Goal: Information Seeking & Learning: Find specific page/section

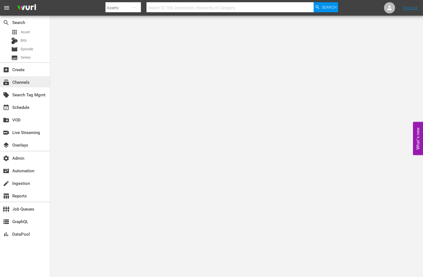
click at [44, 86] on div "subscriptions Channels" at bounding box center [25, 81] width 50 height 11
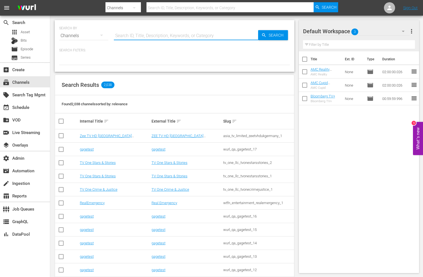
click at [129, 33] on input "text" at bounding box center [186, 35] width 144 height 13
type input "ion plus"
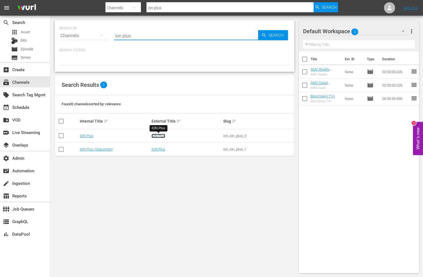
click at [156, 135] on link "ION Plus" at bounding box center [158, 136] width 14 height 4
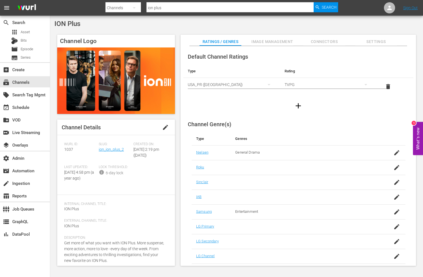
click at [164, 13] on div at bounding box center [221, 13] width 233 height 2
click at [164, 10] on input "ion plus" at bounding box center [229, 7] width 167 height 13
paste input "scripps_ctvlegendary_1"
type input "scripps_ctvlegendary_1"
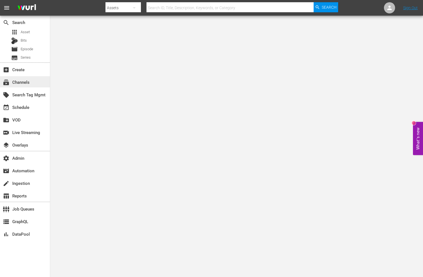
click at [22, 84] on div "subscriptions Channels" at bounding box center [15, 81] width 31 height 5
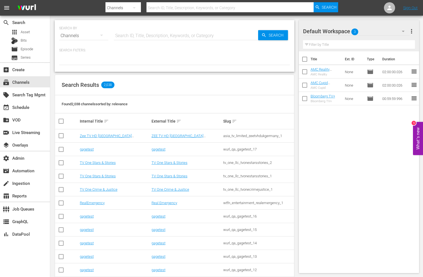
click at [130, 40] on hr at bounding box center [186, 40] width 144 height 0
click at [126, 39] on input "text" at bounding box center [186, 35] width 144 height 13
paste input "https://wurlit.atlassian.net/browse/CL-16824"
type input "https://wurlit.atlassian.net/browse/CL-16824"
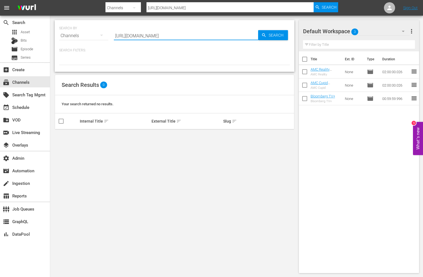
click at [205, 32] on input "https://wurlit.atlassian.net/browse/CL-16824" at bounding box center [186, 35] width 144 height 13
paste input "scripps_gritxtra_1"
type input "scripps_gritxtra_1"
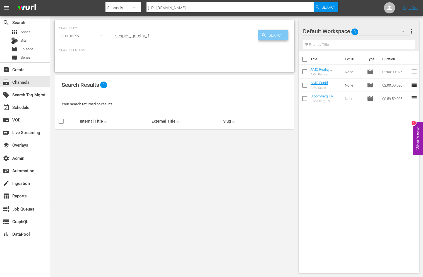
click at [280, 37] on span "Search" at bounding box center [276, 35] width 21 height 10
type input "scripps_gritxtra_1"
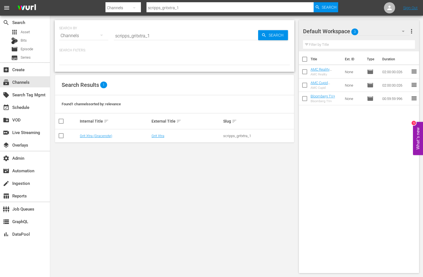
click at [187, 37] on input "scripps_gritxtra_1" at bounding box center [186, 35] width 144 height 13
paste input "bouncexl"
type input "scripps_bouncexl_1"
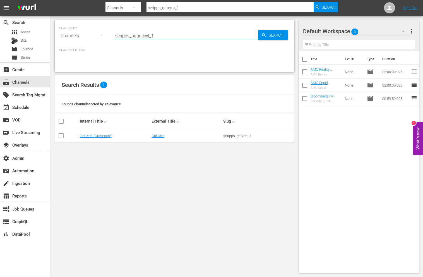
type input "scripps_bouncexl_1"
click at [230, 33] on input "scripps_bouncexl_1" at bounding box center [186, 35] width 144 height 13
paste input "courttv_3"
type input "scripps_courttv_3"
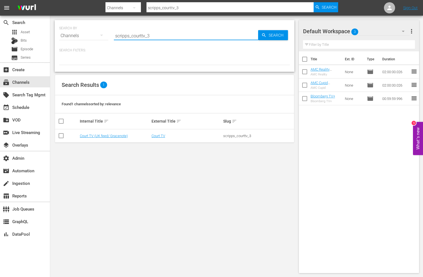
click at [214, 35] on input "scripps_courttv_3" at bounding box center [186, 35] width 144 height 13
paste input "2"
type input "scripps_courttv_2"
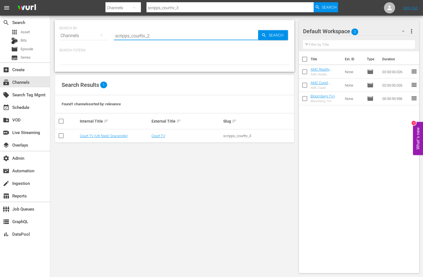
type input "scripps_courttv_2"
click at [222, 12] on hr at bounding box center [229, 12] width 167 height 0
click at [222, 10] on input "scripps_courttv_2" at bounding box center [229, 7] width 167 height 13
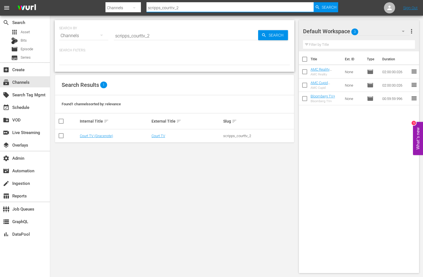
click at [222, 10] on input "scripps_courttv_2" at bounding box center [229, 7] width 167 height 13
paste input "fanduelgroup_fandueltv_01"
type input "fanduelgroup_fandueltv_01"
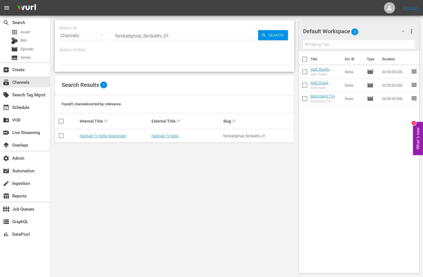
click at [200, 34] on input "fanduelgroup_fandueltv_01" at bounding box center [186, 35] width 144 height 13
paste input "scripps_ion_"
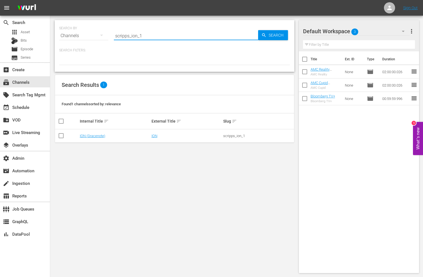
click at [183, 37] on input "scripps_ion_1" at bounding box center [186, 35] width 144 height 13
paste input "mystery"
click at [199, 35] on input "scripps_ionmystery_1" at bounding box center [186, 35] width 144 height 13
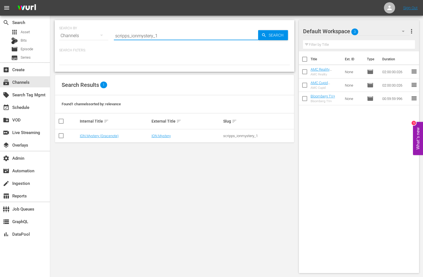
click at [199, 35] on input "scripps_ionmystery_1" at bounding box center [186, 35] width 144 height 13
paste input "cinedigm_entertainment_corp_realmadrid"
type input "cinedigm_entertainment_corp_realmadrid_1"
click at [160, 142] on td "Real Madrid" at bounding box center [187, 135] width 72 height 13
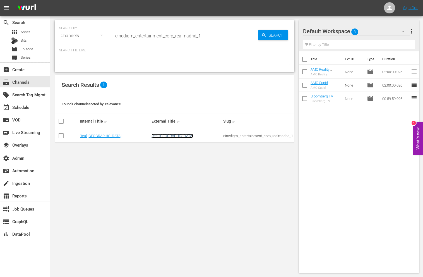
click at [160, 135] on link "Real Madrid" at bounding box center [172, 136] width 42 height 4
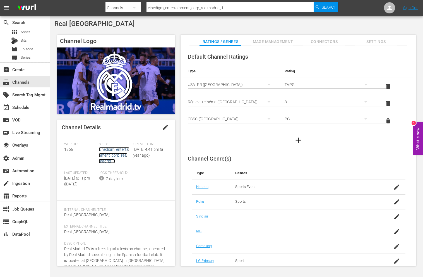
click at [119, 151] on link "cinedigm_entertainment_corp_realmadrid_1" at bounding box center [114, 155] width 31 height 16
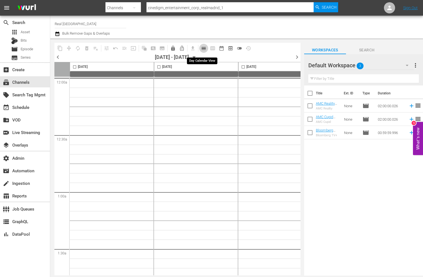
click at [205, 48] on span "calendar_view_day_outlined" at bounding box center [204, 48] width 6 height 6
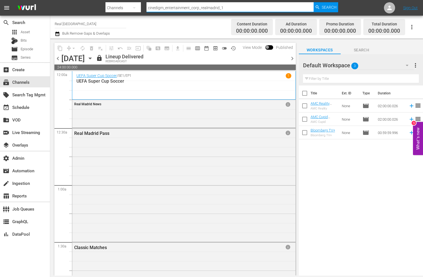
click at [180, 9] on input "cinedigm_entertainment_corp_realmadrid_1" at bounding box center [229, 7] width 167 height 13
paste input "scripps_newsy"
type input "scripps_newsy_1"
